Goal: Transaction & Acquisition: Book appointment/travel/reservation

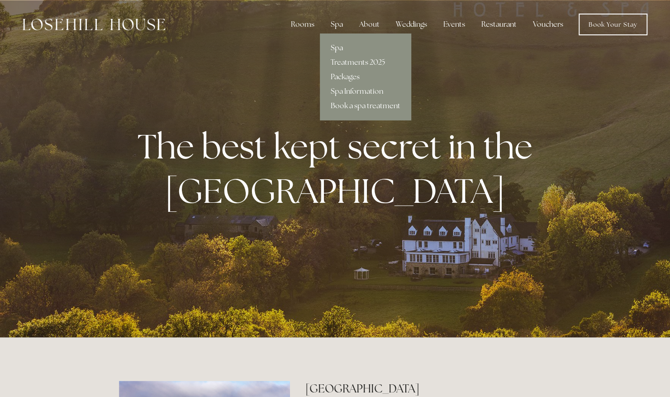
click at [340, 48] on link "Spa" at bounding box center [365, 48] width 91 height 14
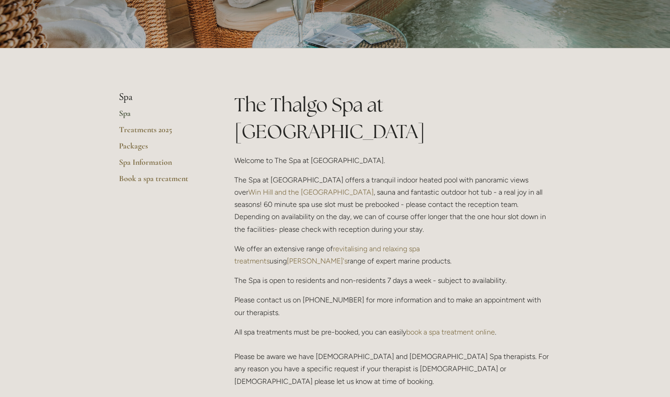
scroll to position [142, 0]
click at [131, 146] on link "Packages" at bounding box center [162, 149] width 86 height 16
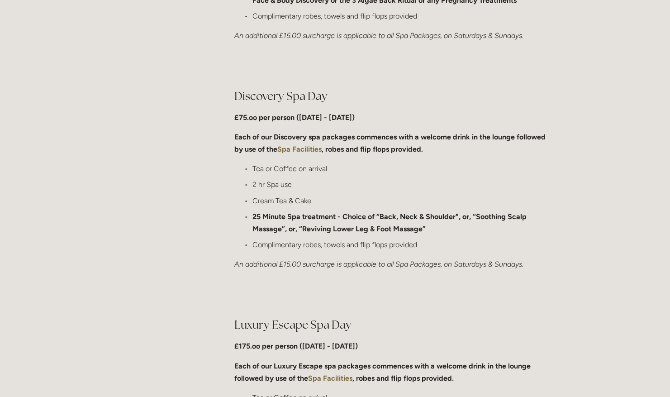
scroll to position [657, 0]
